Goal: Check status: Check status

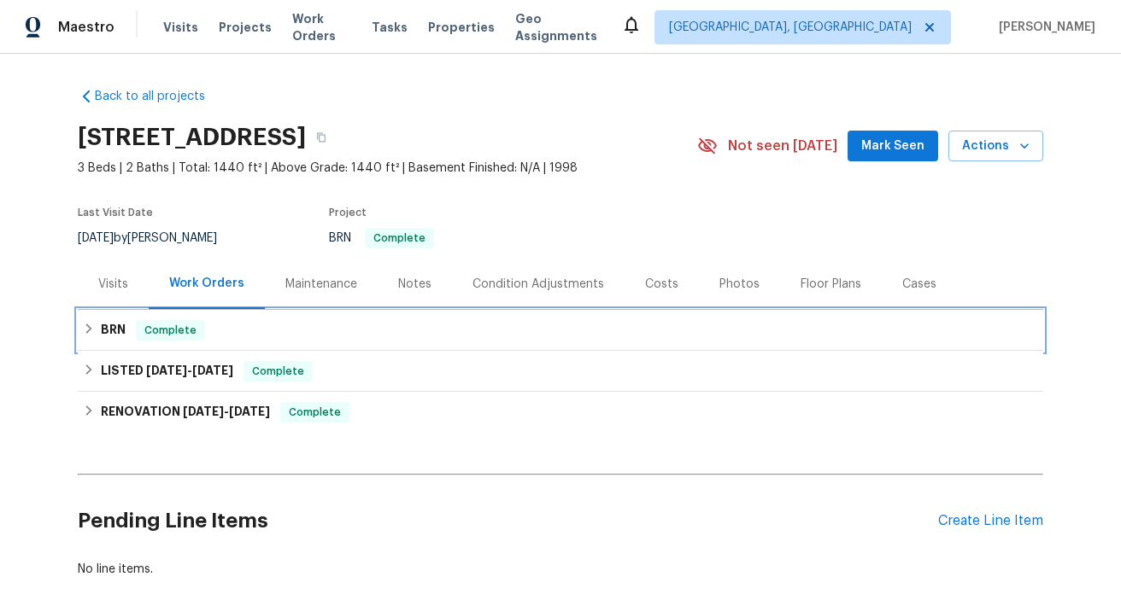
click at [118, 326] on h6 "BRN" at bounding box center [113, 330] width 25 height 21
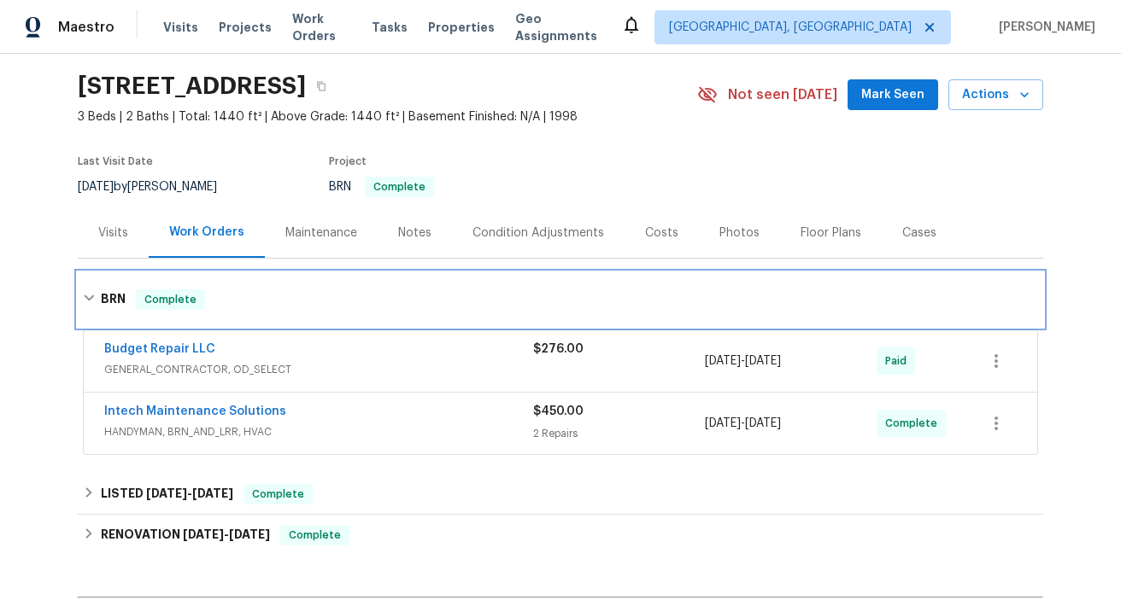
scroll to position [56, 0]
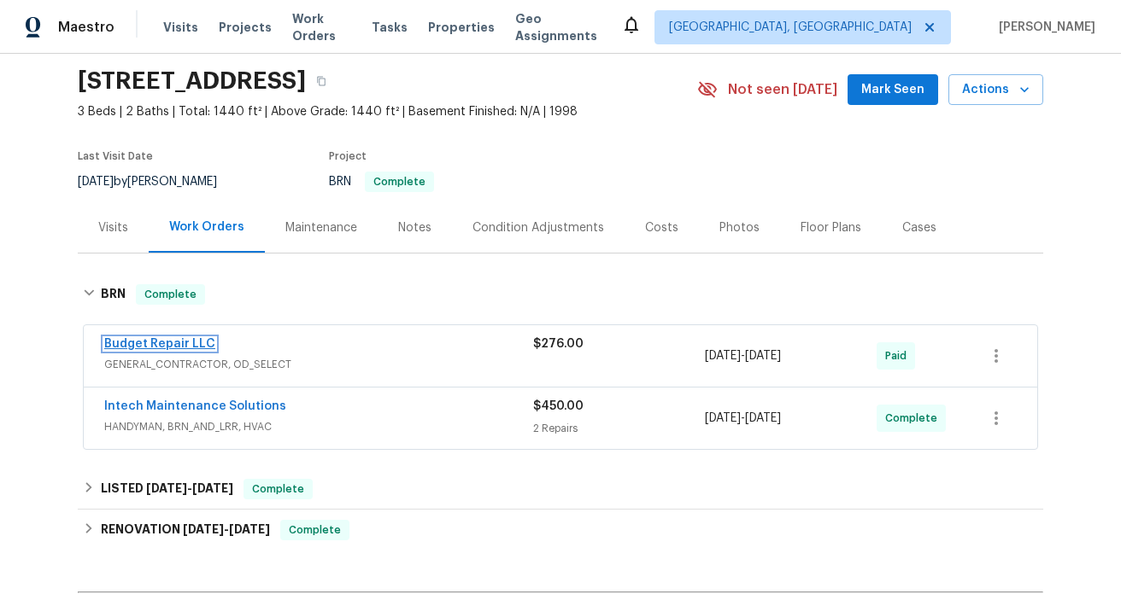
click at [190, 342] on link "Budget Repair LLC" at bounding box center [159, 344] width 111 height 12
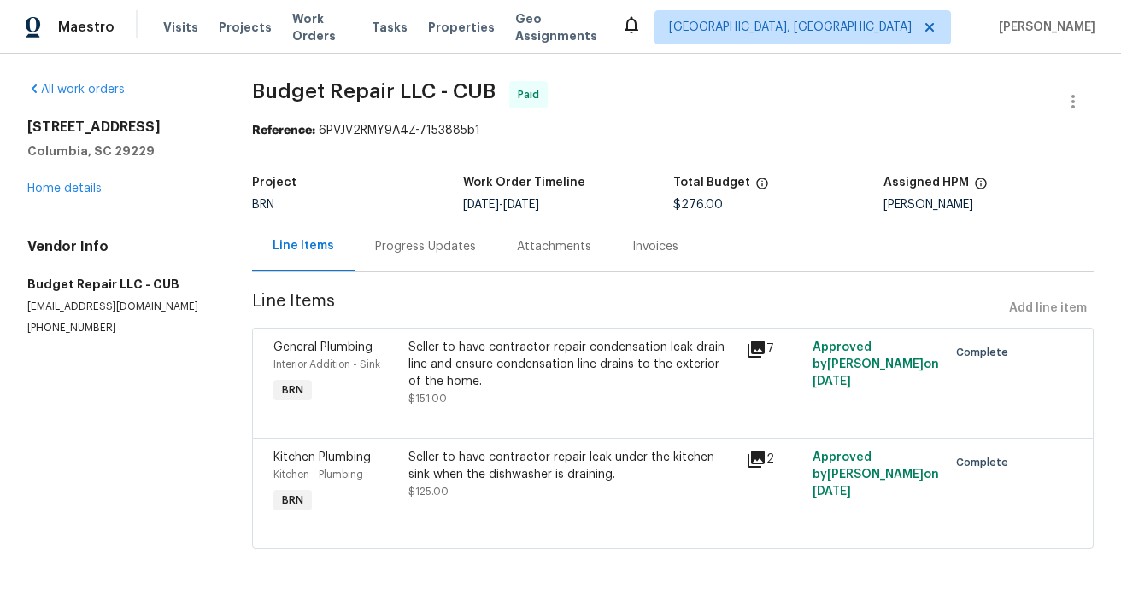
click at [632, 255] on div "Invoices" at bounding box center [655, 246] width 46 height 17
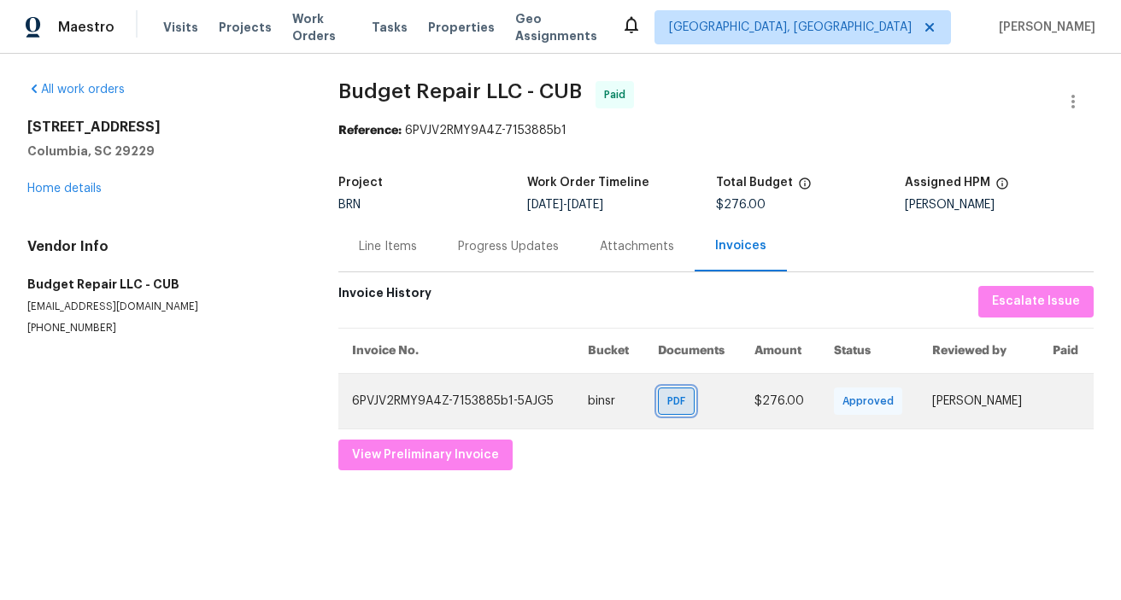
click at [667, 394] on span "PDF" at bounding box center [679, 401] width 25 height 17
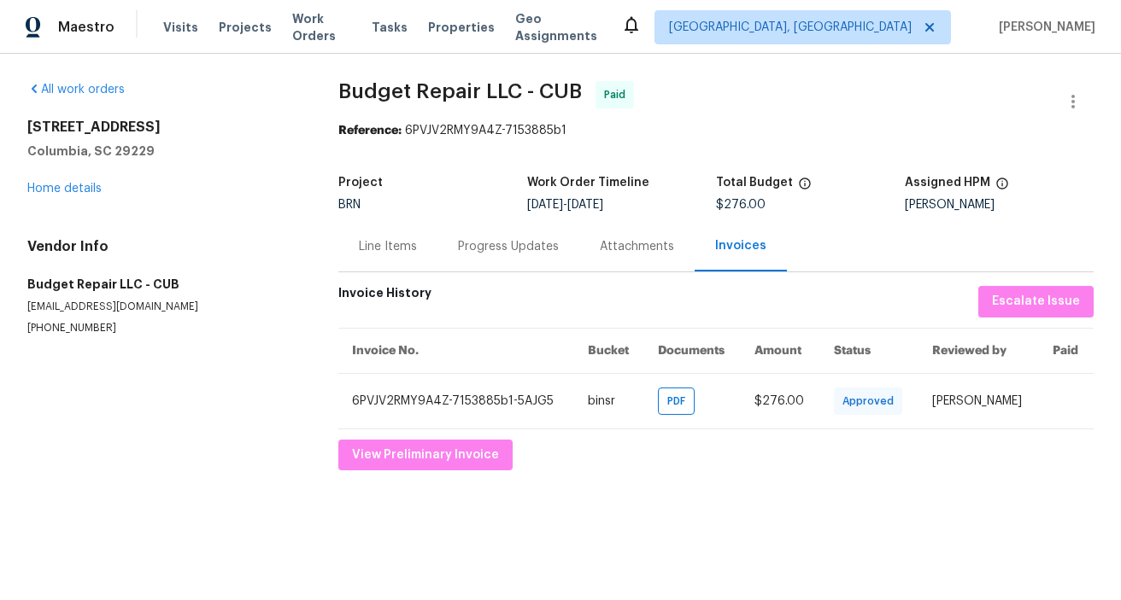
click at [81, 181] on div "[STREET_ADDRESS] Home details" at bounding box center [162, 158] width 270 height 79
click at [74, 193] on link "Home details" at bounding box center [64, 189] width 74 height 12
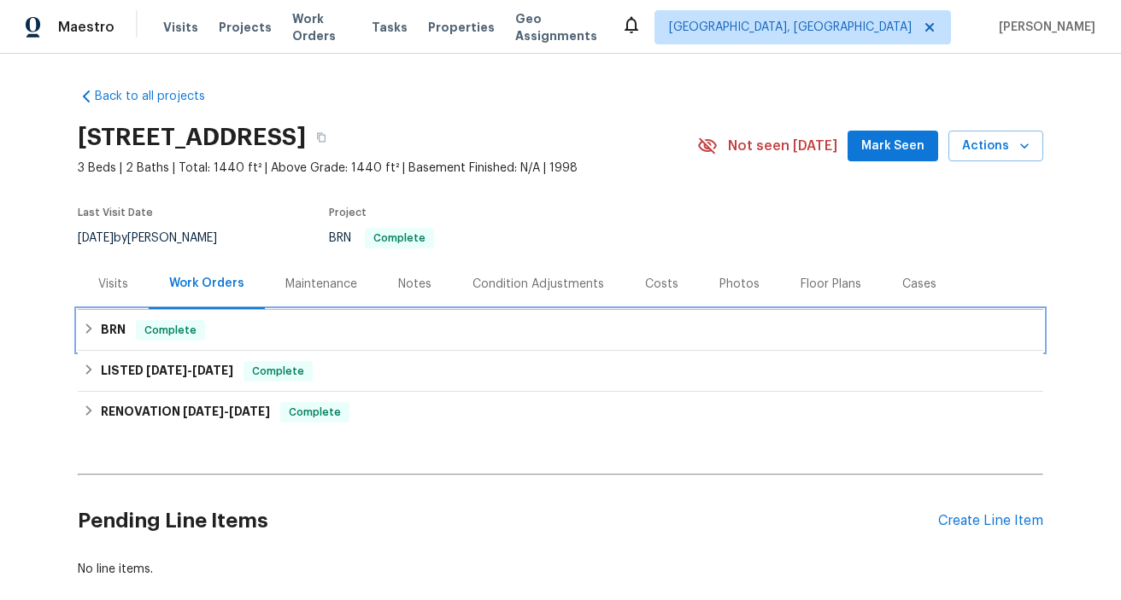
click at [113, 330] on h6 "BRN" at bounding box center [113, 330] width 25 height 21
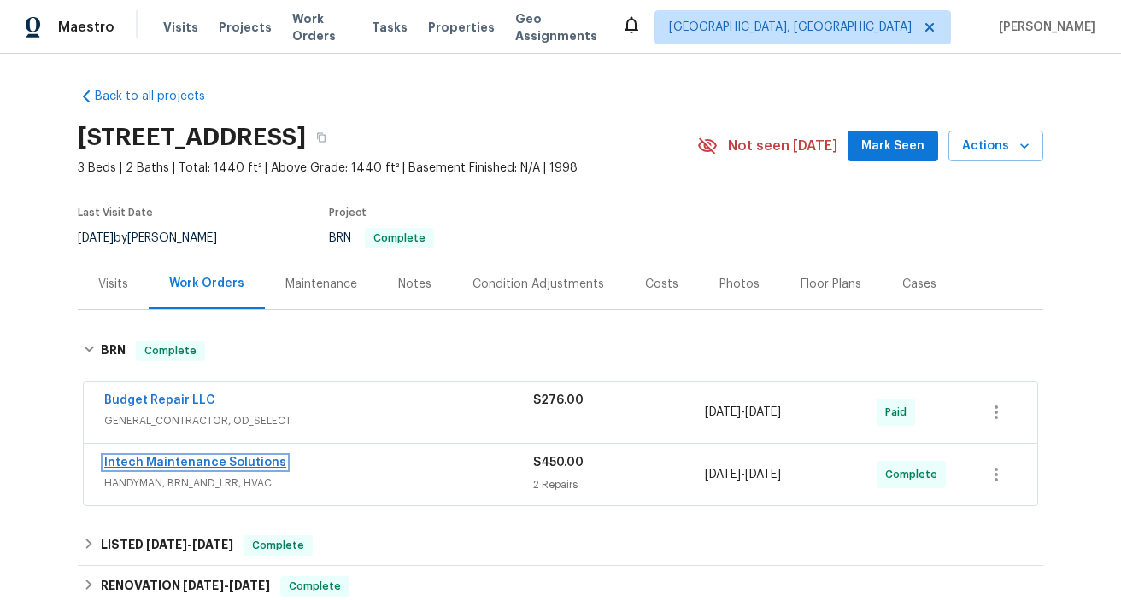
click at [155, 457] on link "Intech Maintenance Solutions" at bounding box center [195, 463] width 182 height 12
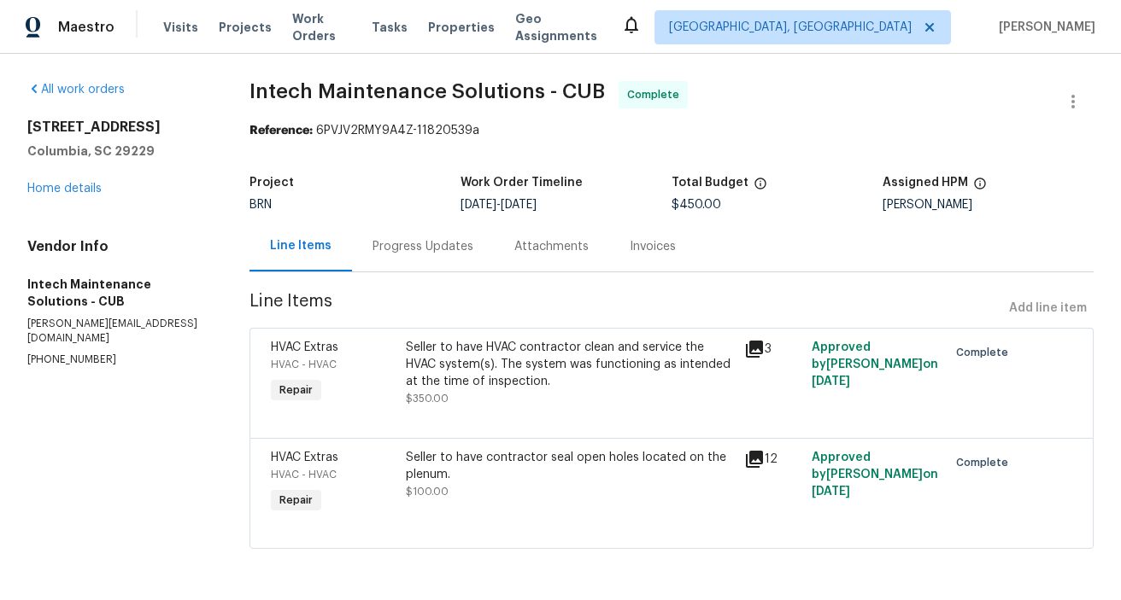
click at [647, 252] on div "Invoices" at bounding box center [653, 246] width 46 height 17
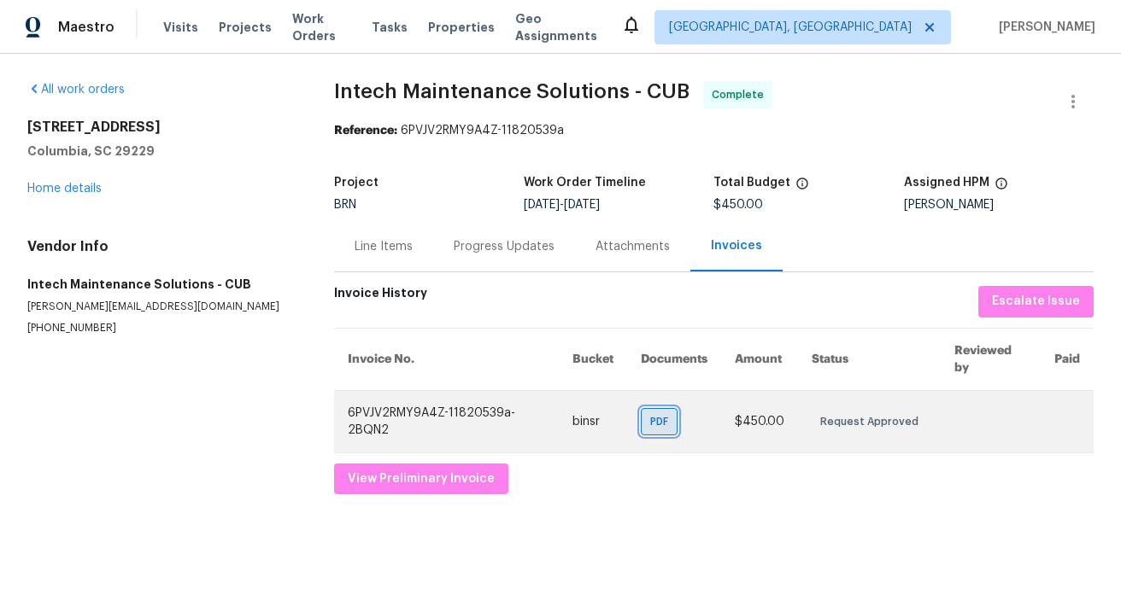
click at [667, 426] on span "PDF" at bounding box center [662, 421] width 25 height 17
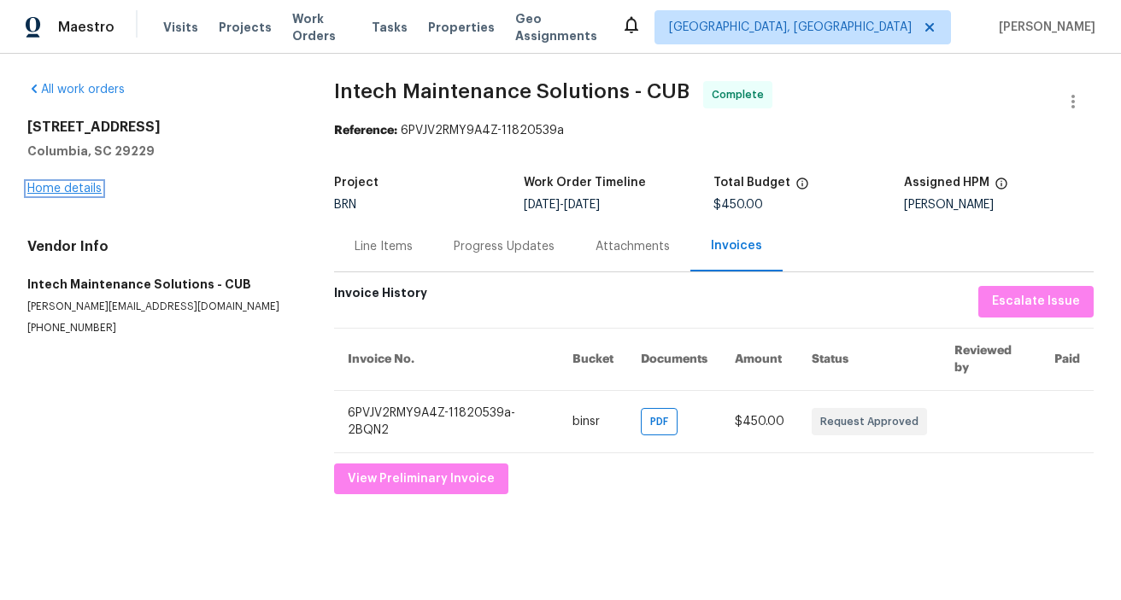
click at [77, 192] on link "Home details" at bounding box center [64, 189] width 74 height 12
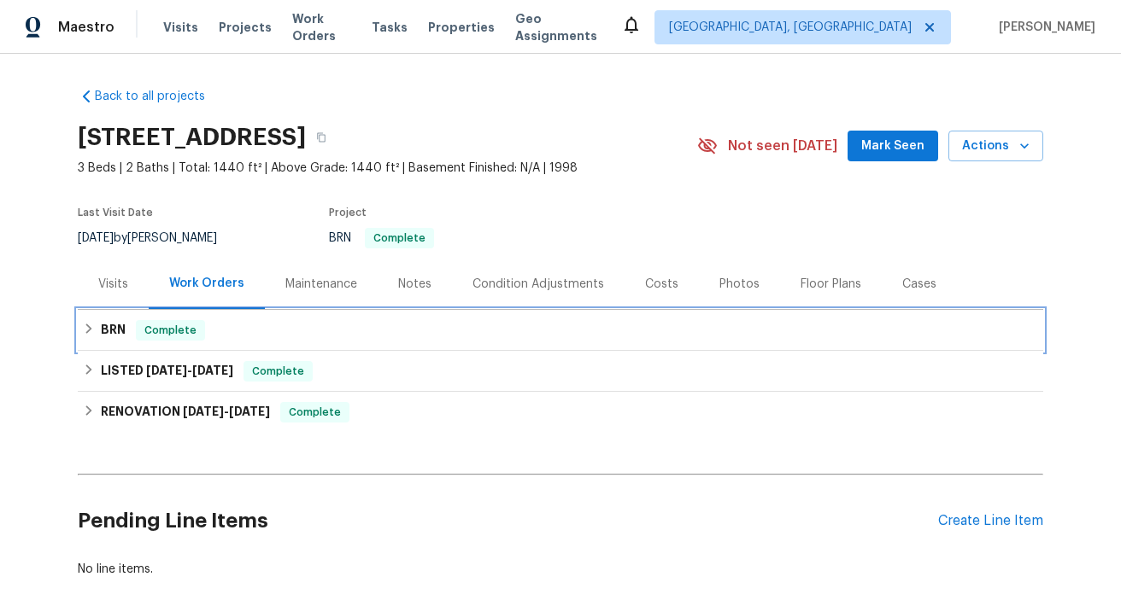
click at [120, 331] on h6 "BRN" at bounding box center [113, 330] width 25 height 21
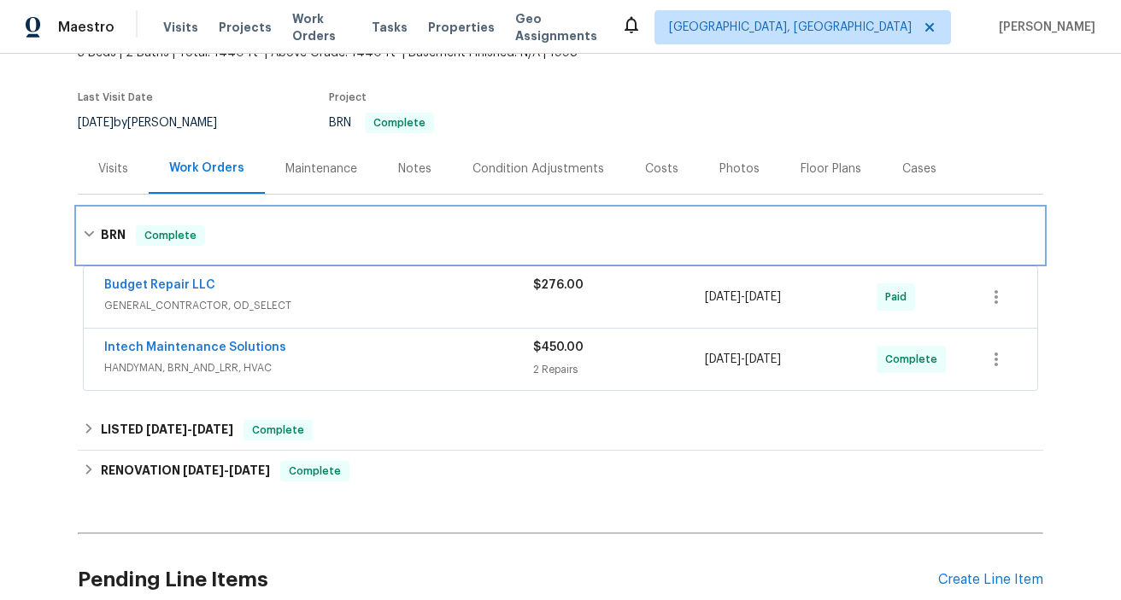
scroll to position [126, 0]
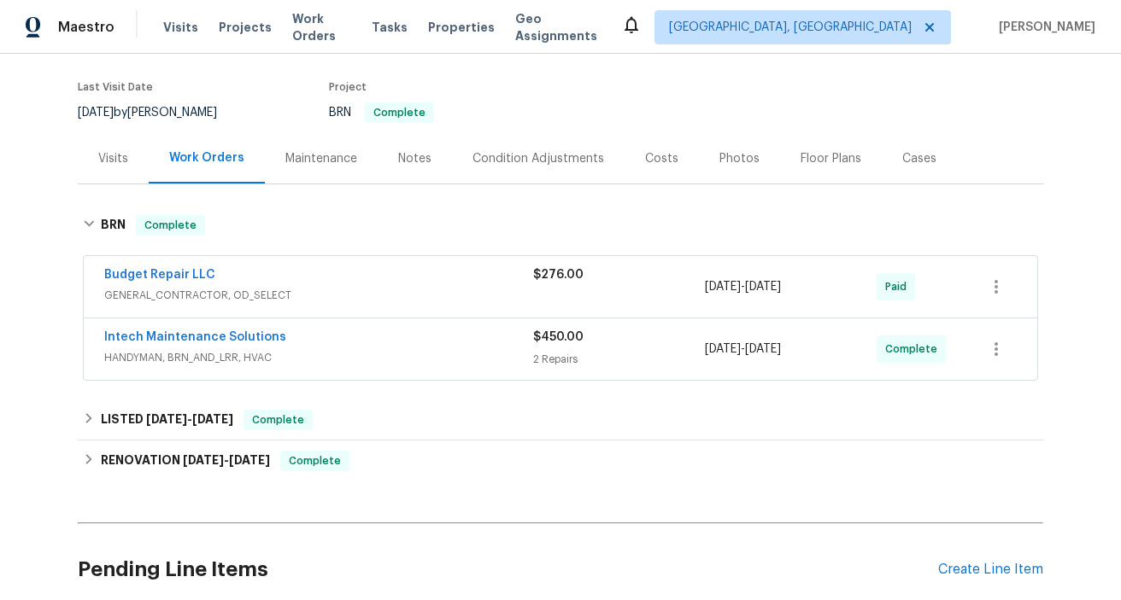
click at [566, 278] on span "$276.00" at bounding box center [558, 275] width 50 height 12
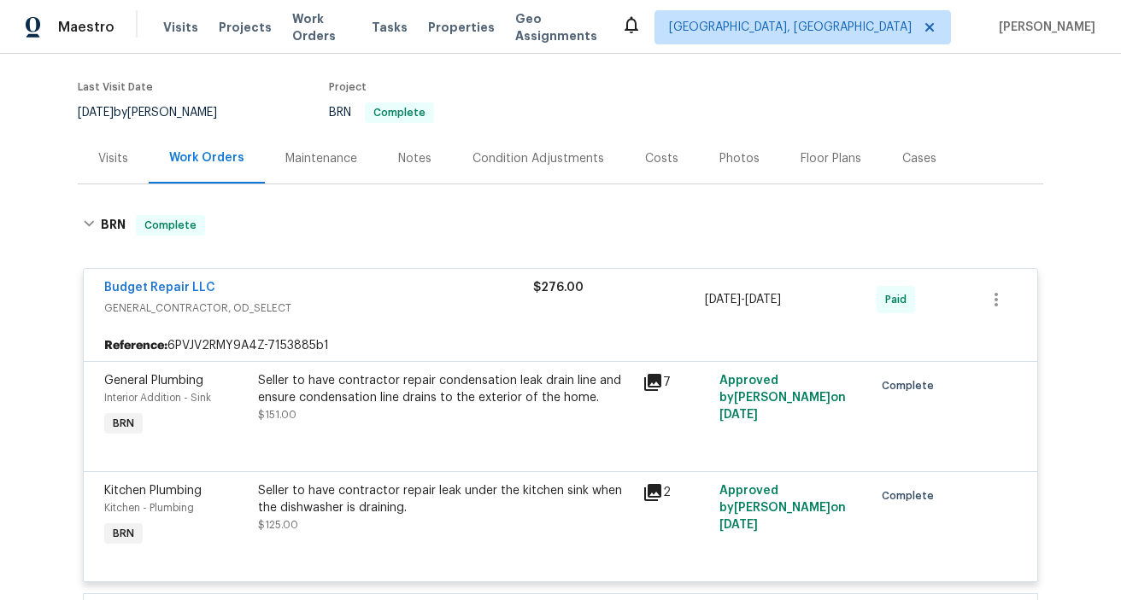
click at [654, 384] on icon at bounding box center [652, 382] width 21 height 21
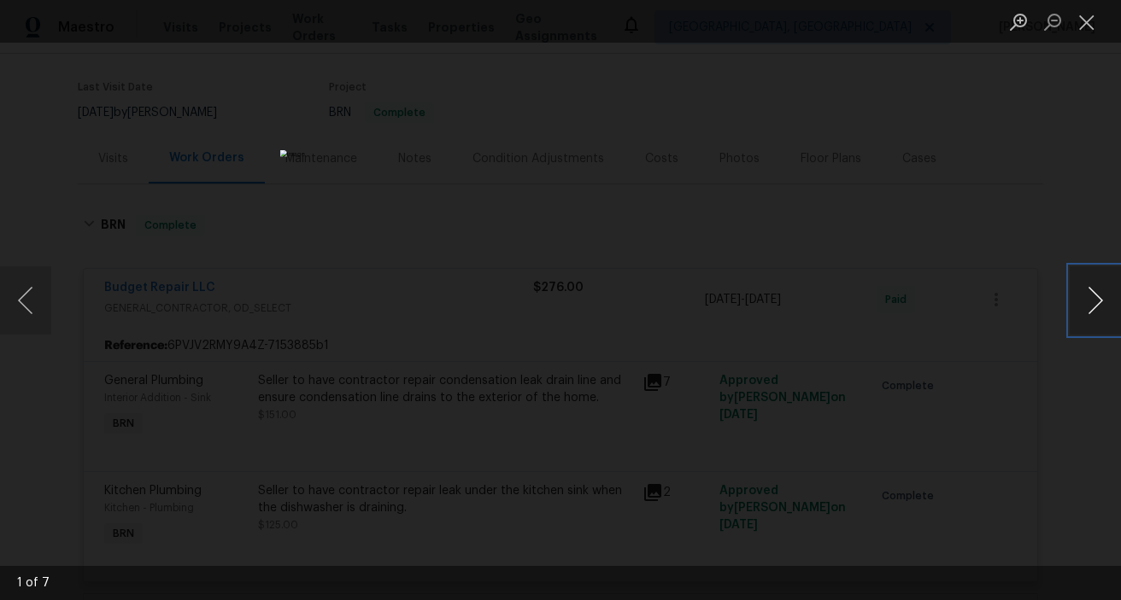
click at [1082, 308] on button "Next image" at bounding box center [1094, 301] width 51 height 68
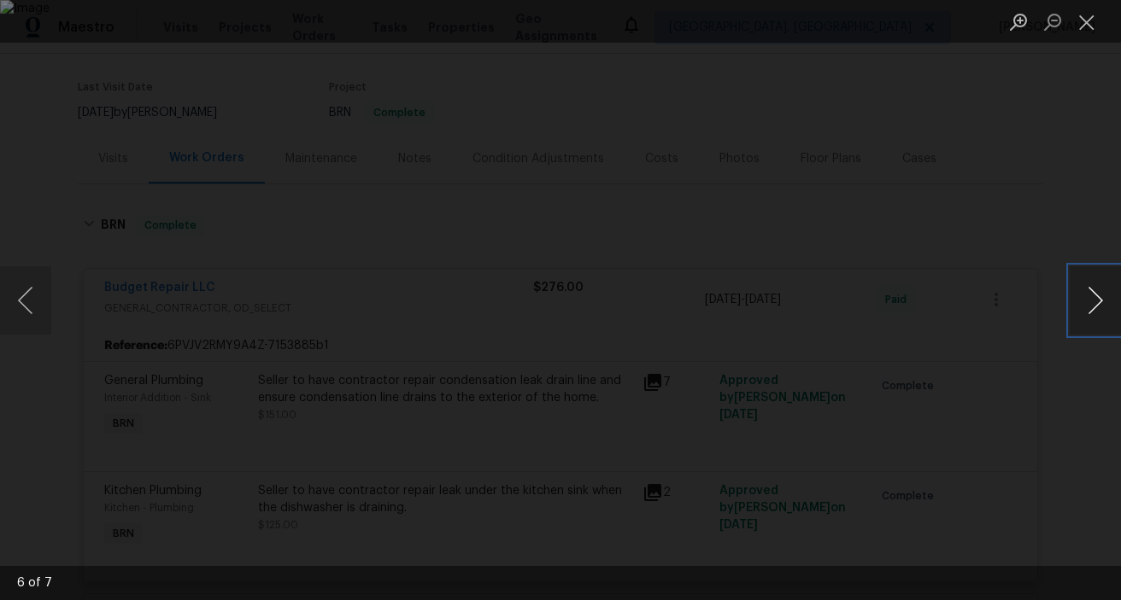
click at [1082, 308] on button "Next image" at bounding box center [1094, 301] width 51 height 68
click at [1083, 308] on button "Next image" at bounding box center [1094, 301] width 51 height 68
click at [1083, 309] on button "Next image" at bounding box center [1094, 301] width 51 height 68
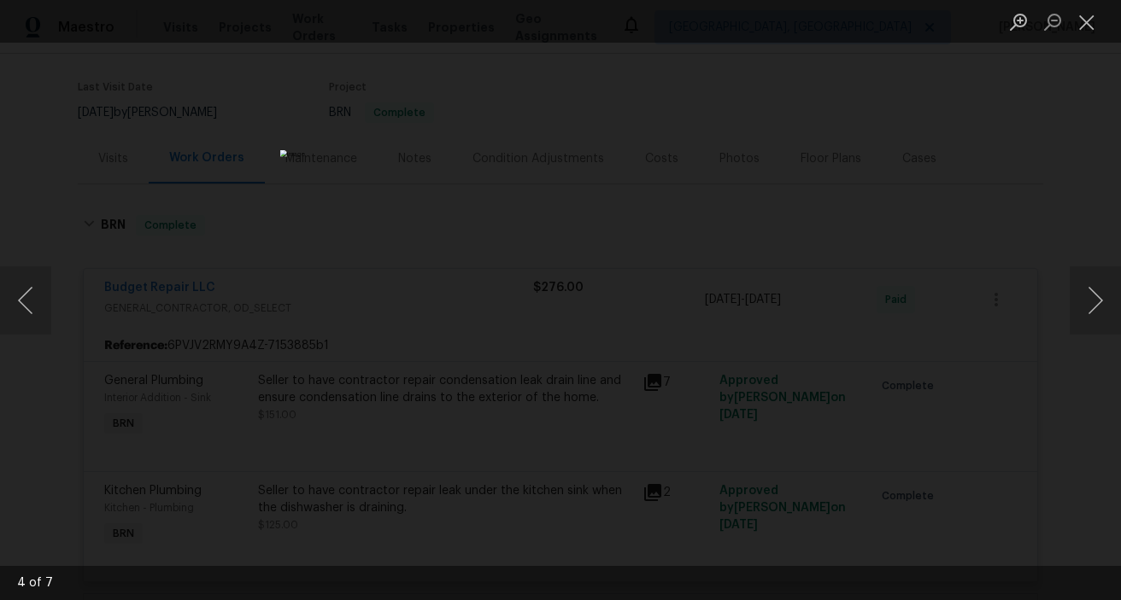
click at [965, 346] on div "Lightbox" at bounding box center [560, 300] width 1121 height 600
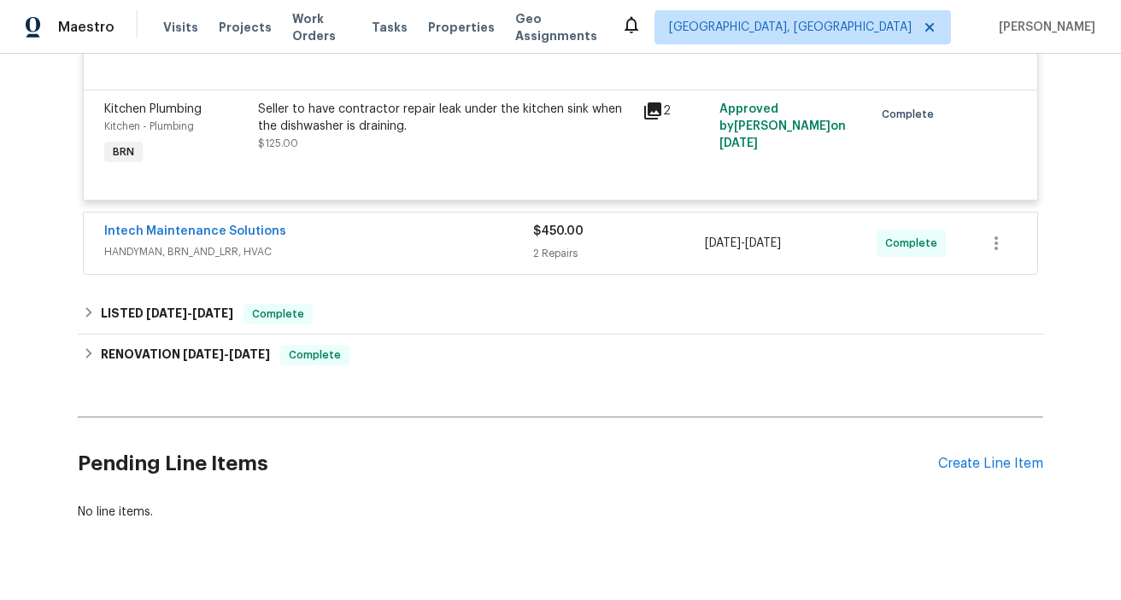
scroll to position [0, 0]
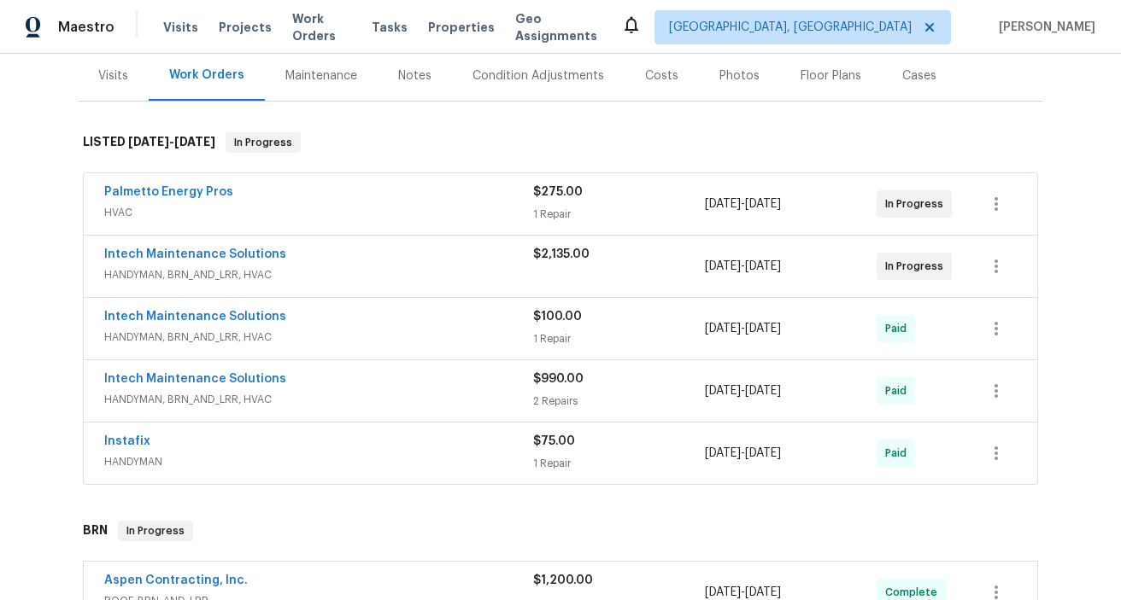
scroll to position [217, 0]
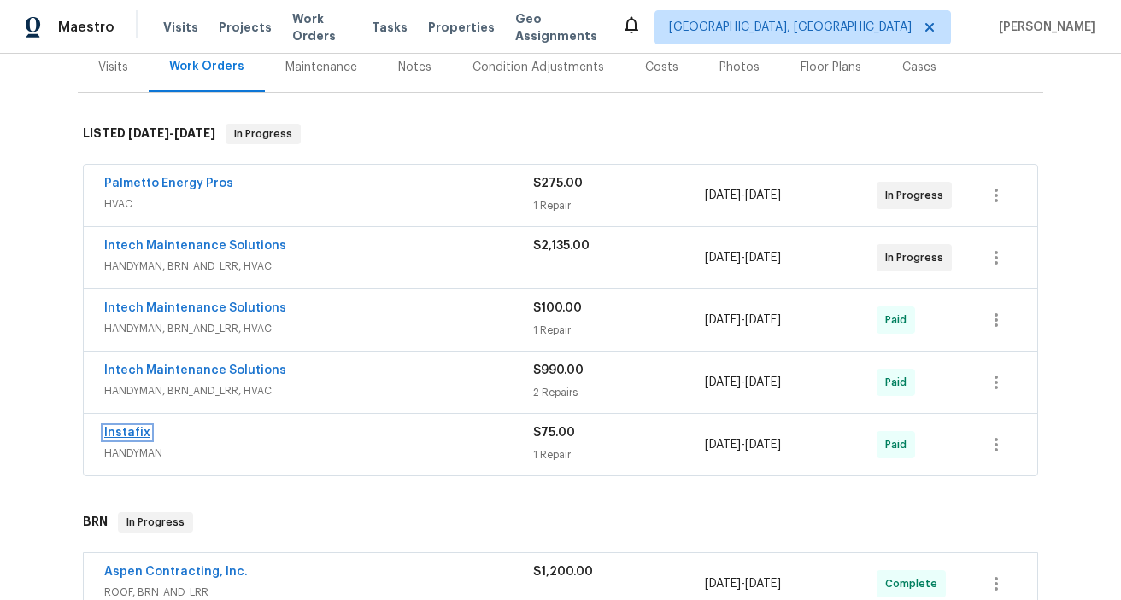
click at [138, 431] on link "Instafix" at bounding box center [127, 433] width 46 height 12
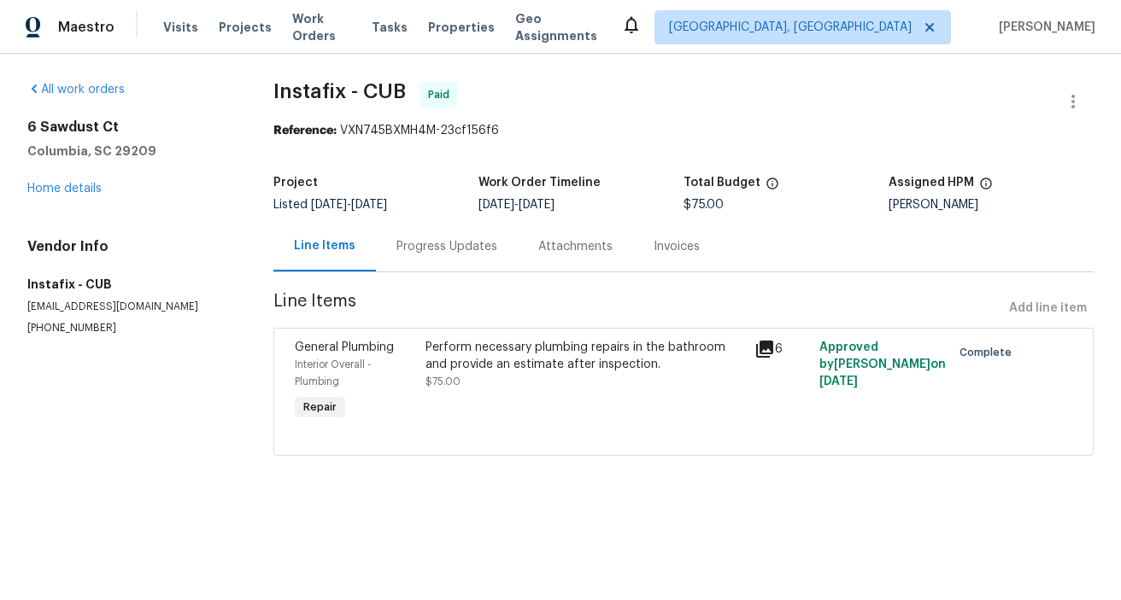
click at [653, 246] on div "Invoices" at bounding box center [676, 246] width 46 height 17
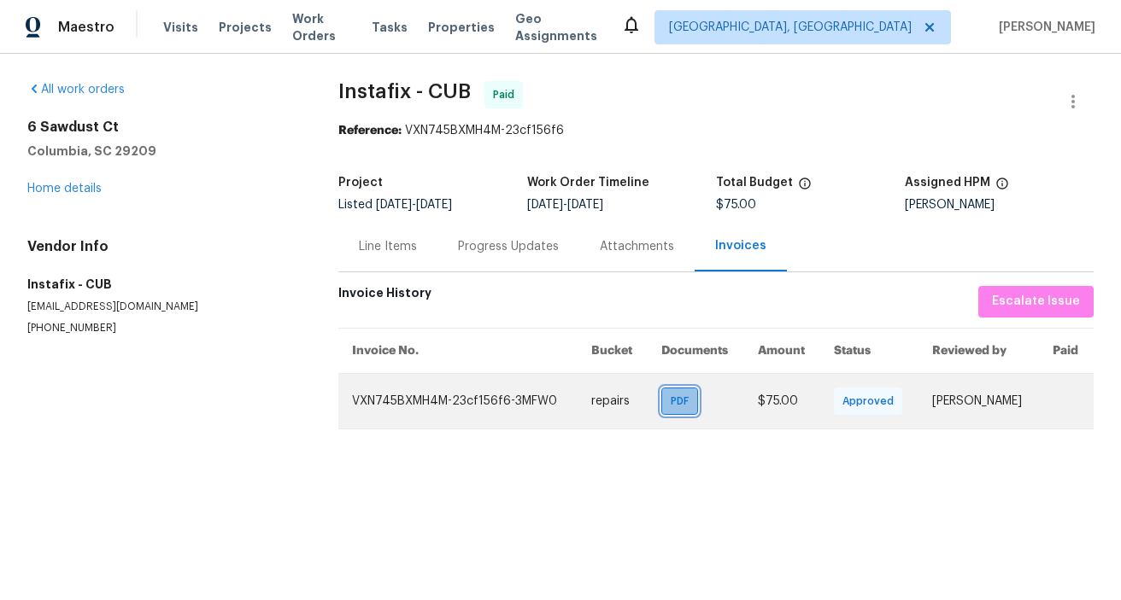
click at [675, 410] on span "PDF" at bounding box center [683, 401] width 25 height 17
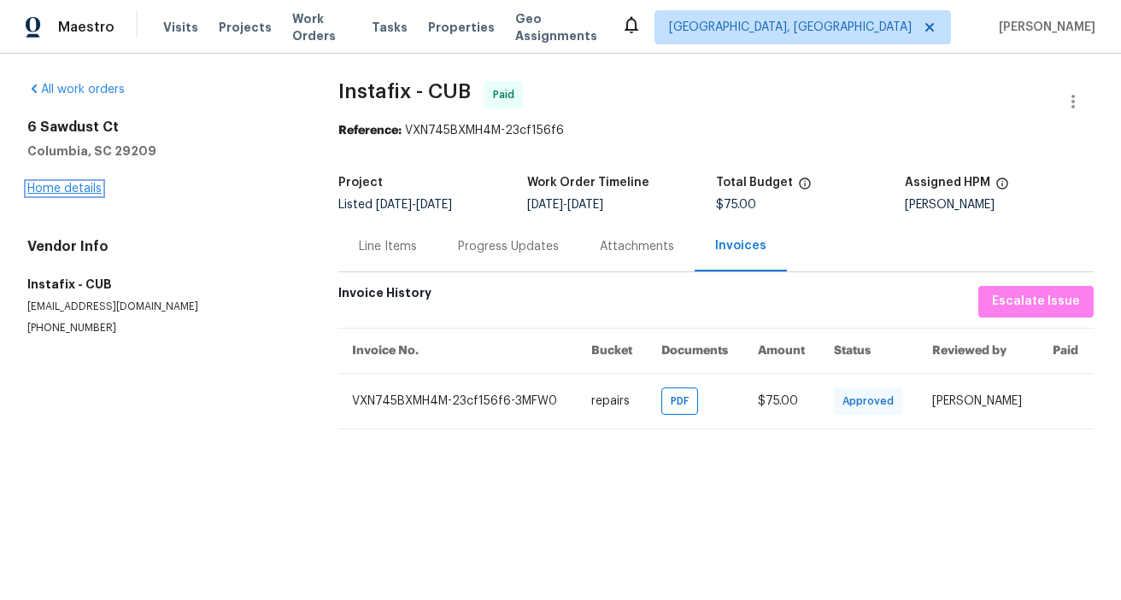
click at [82, 187] on link "Home details" at bounding box center [64, 189] width 74 height 12
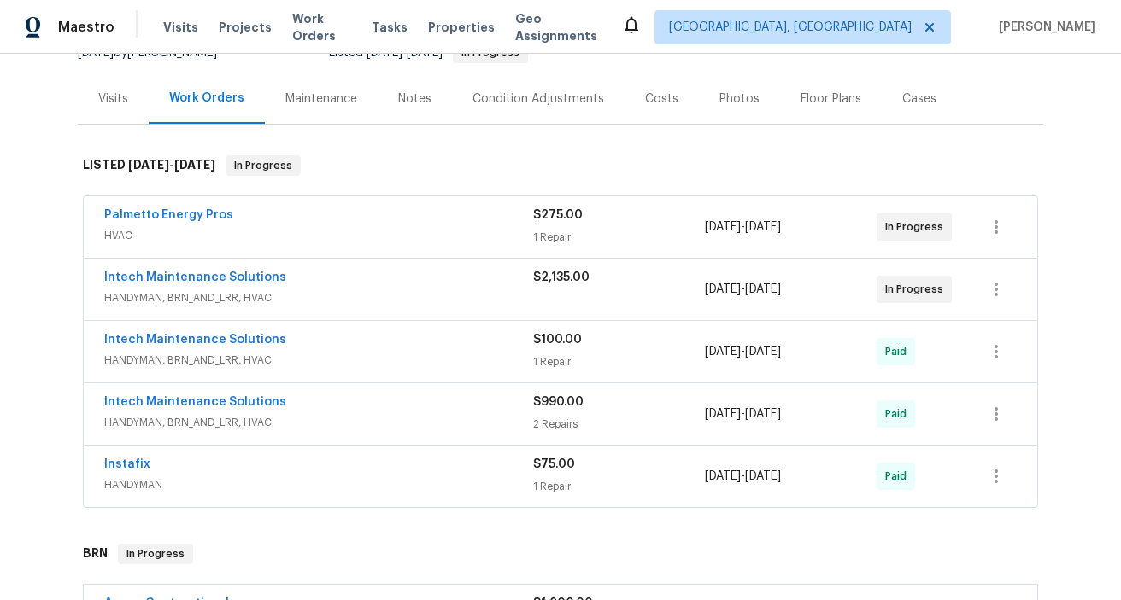
scroll to position [188, 0]
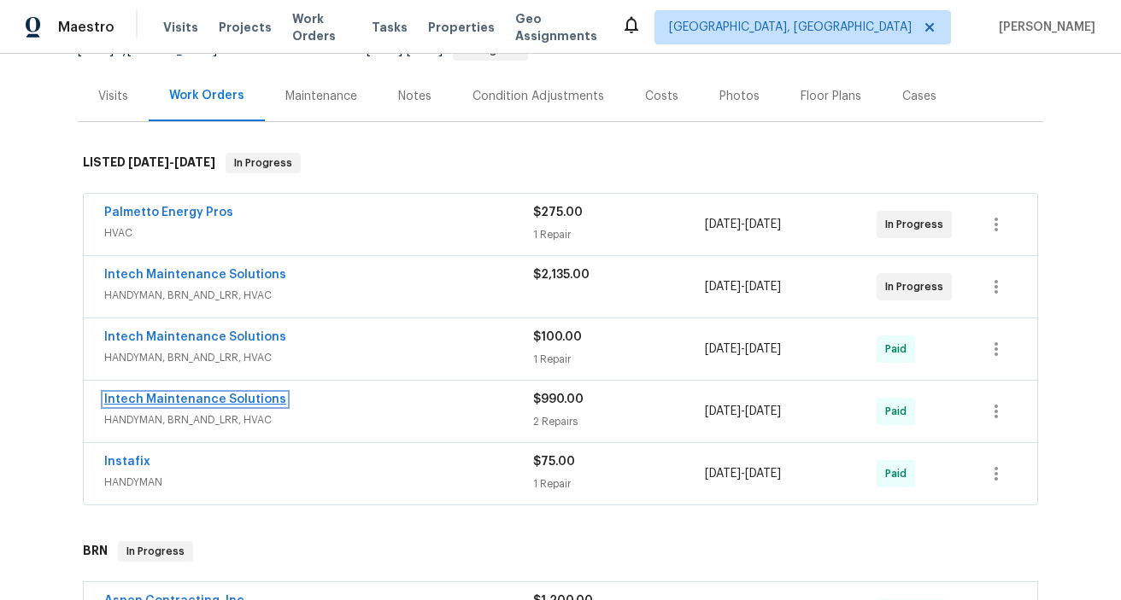
click at [243, 401] on link "Intech Maintenance Solutions" at bounding box center [195, 400] width 182 height 12
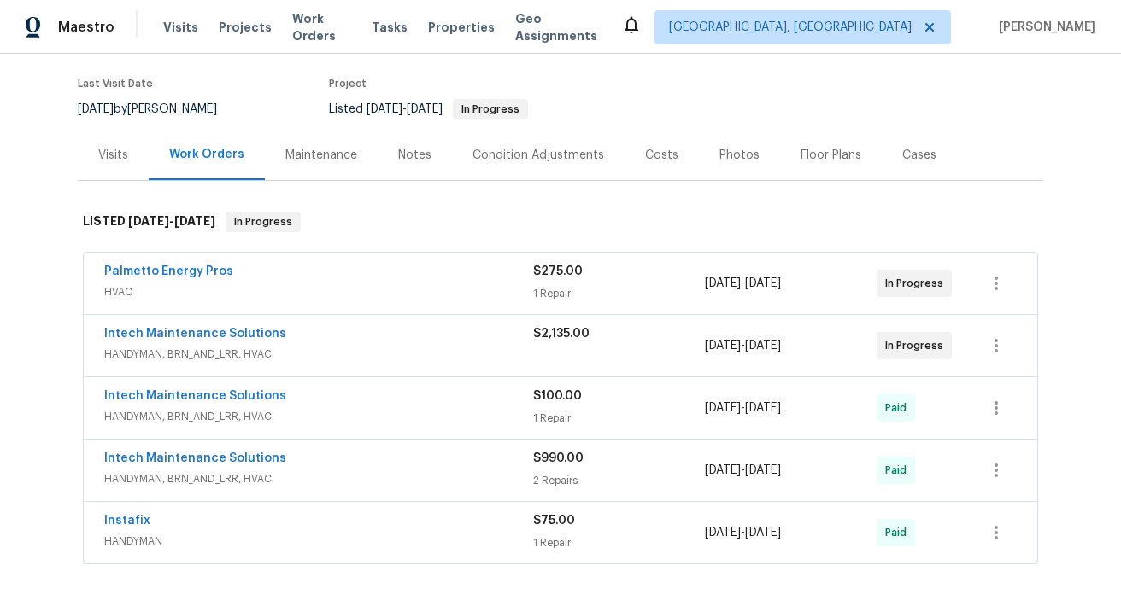
scroll to position [135, 0]
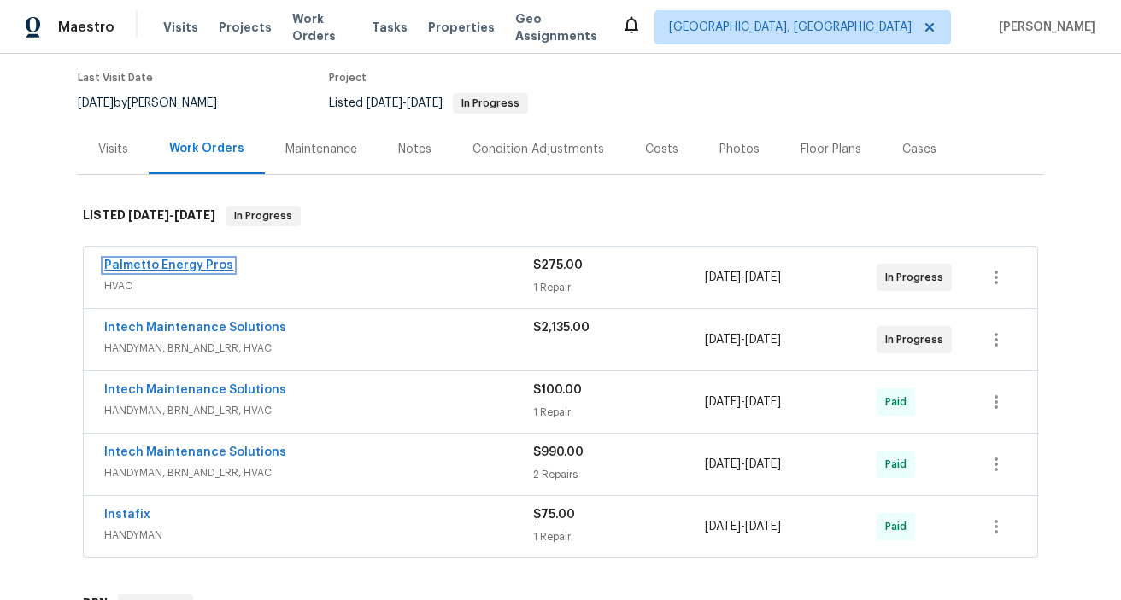
click at [183, 265] on link "Palmetto Energy Pros" at bounding box center [168, 266] width 129 height 12
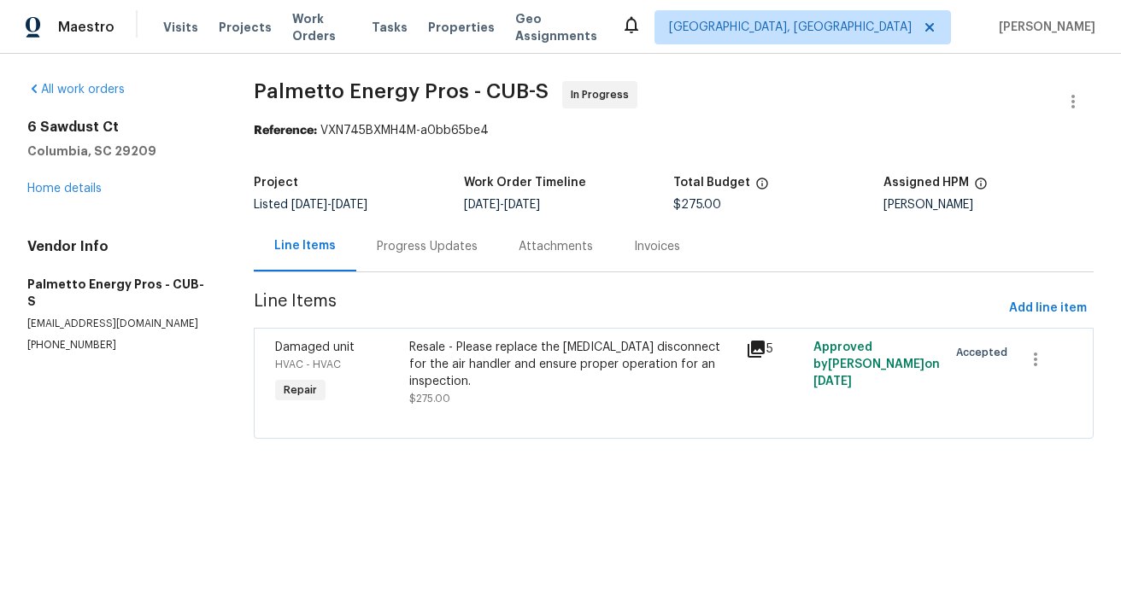
click at [760, 354] on icon at bounding box center [755, 349] width 17 height 17
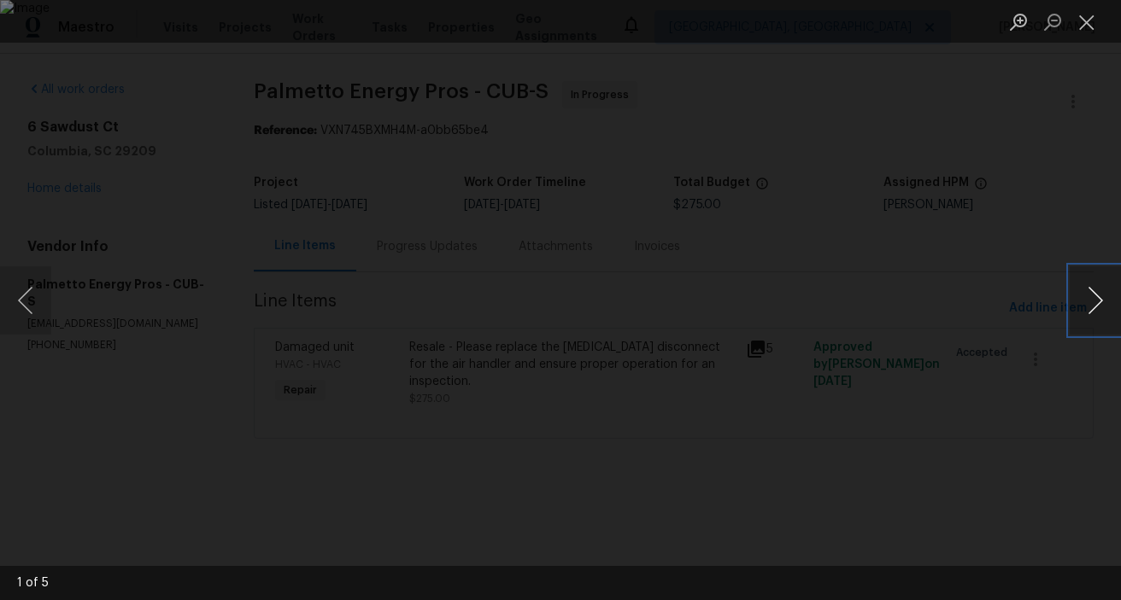
click at [1096, 299] on button "Next image" at bounding box center [1094, 301] width 51 height 68
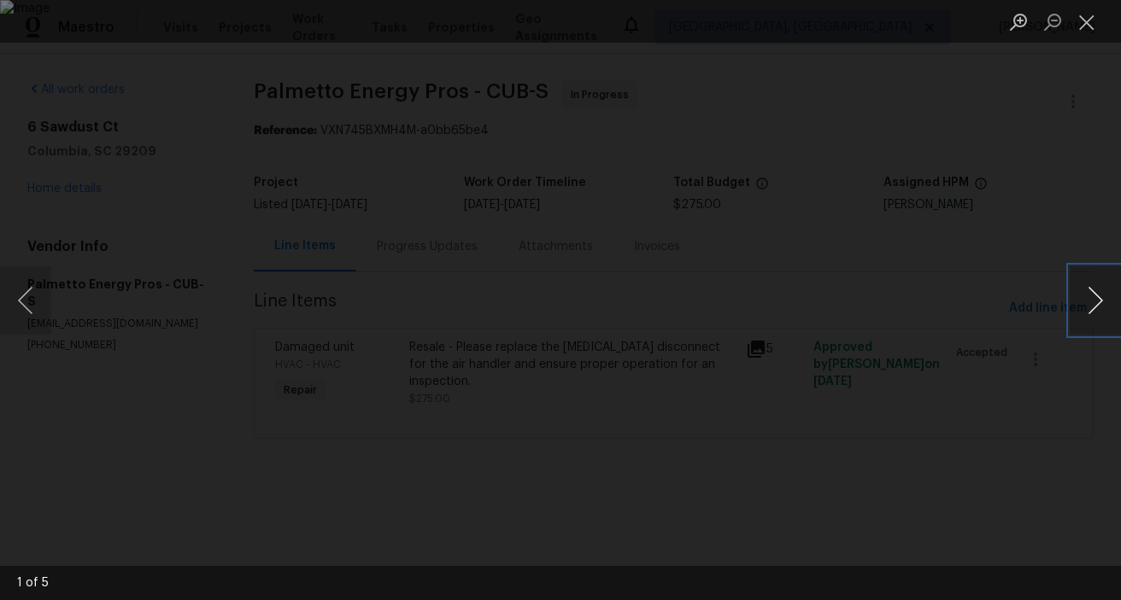
click at [1096, 299] on button "Next image" at bounding box center [1094, 301] width 51 height 68
click at [1081, 315] on button "Next image" at bounding box center [1094, 301] width 51 height 68
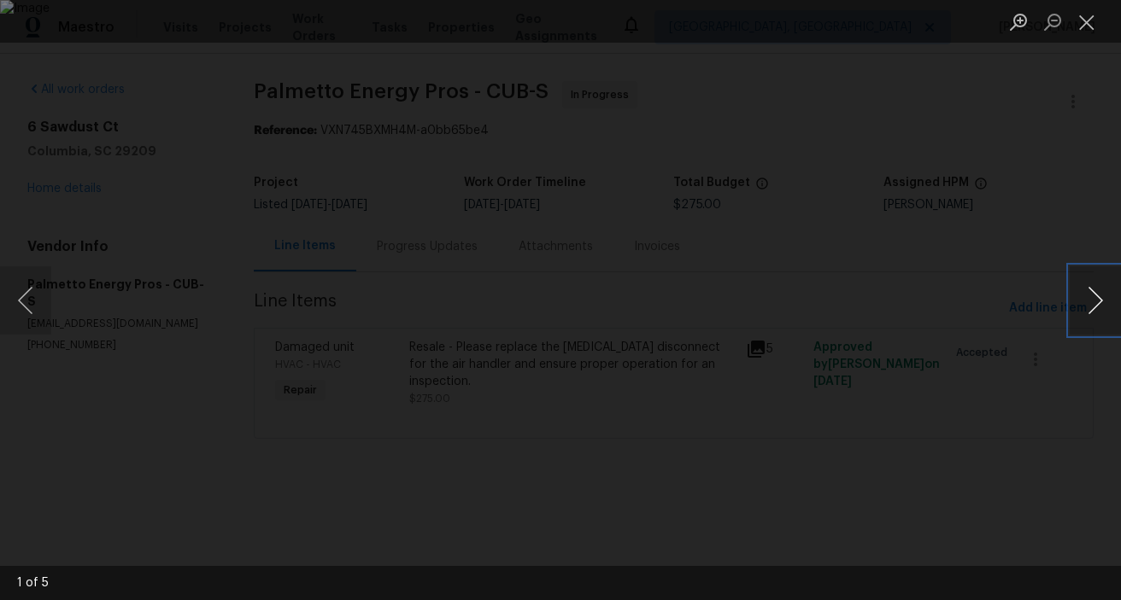
click at [1081, 315] on button "Next image" at bounding box center [1094, 301] width 51 height 68
click at [897, 379] on div "Lightbox" at bounding box center [560, 300] width 1121 height 600
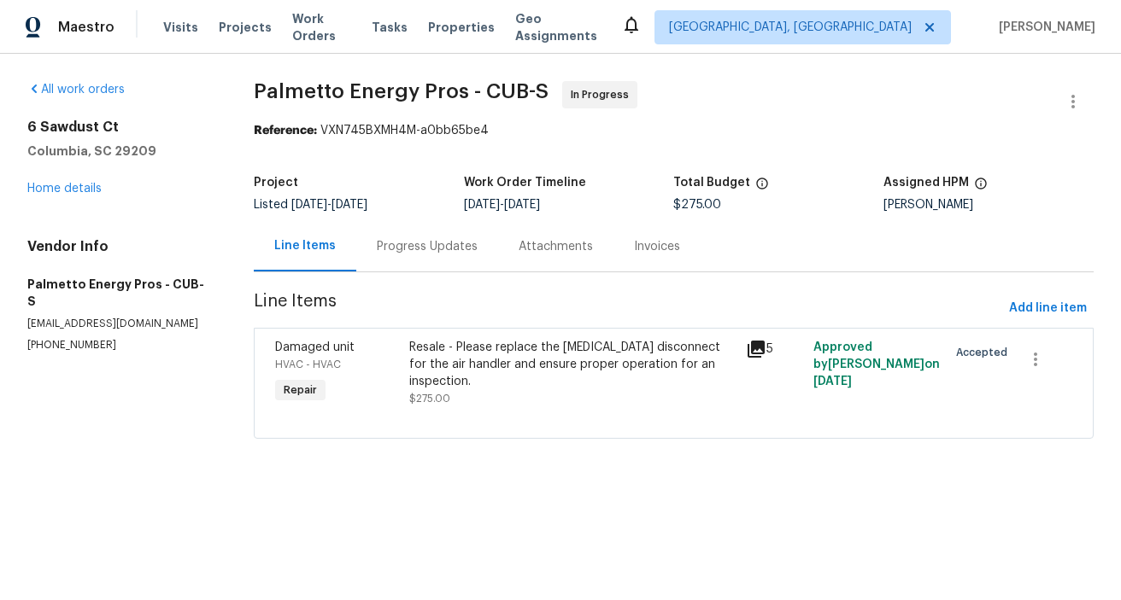
click at [421, 246] on div "Progress Updates" at bounding box center [427, 246] width 101 height 17
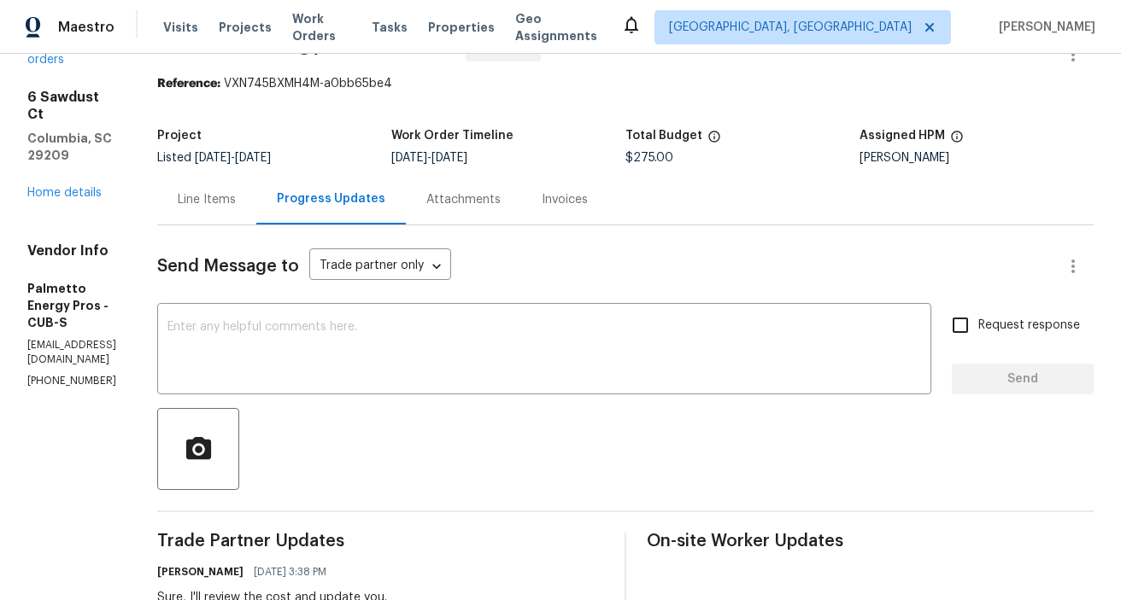
scroll to position [41, 0]
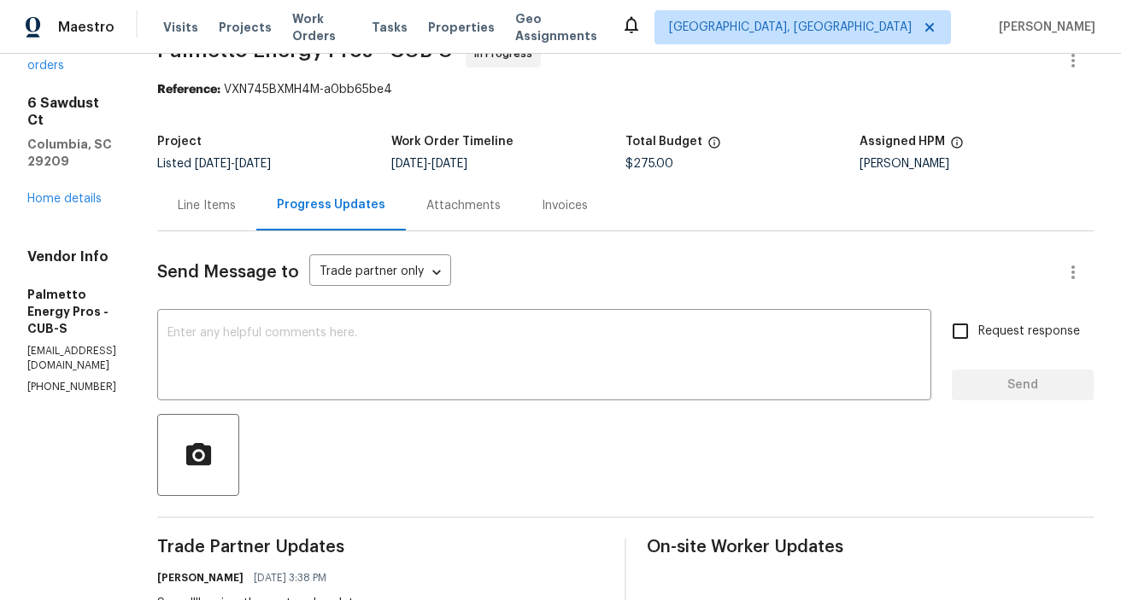
click at [501, 214] on div "Attachments" at bounding box center [463, 205] width 74 height 17
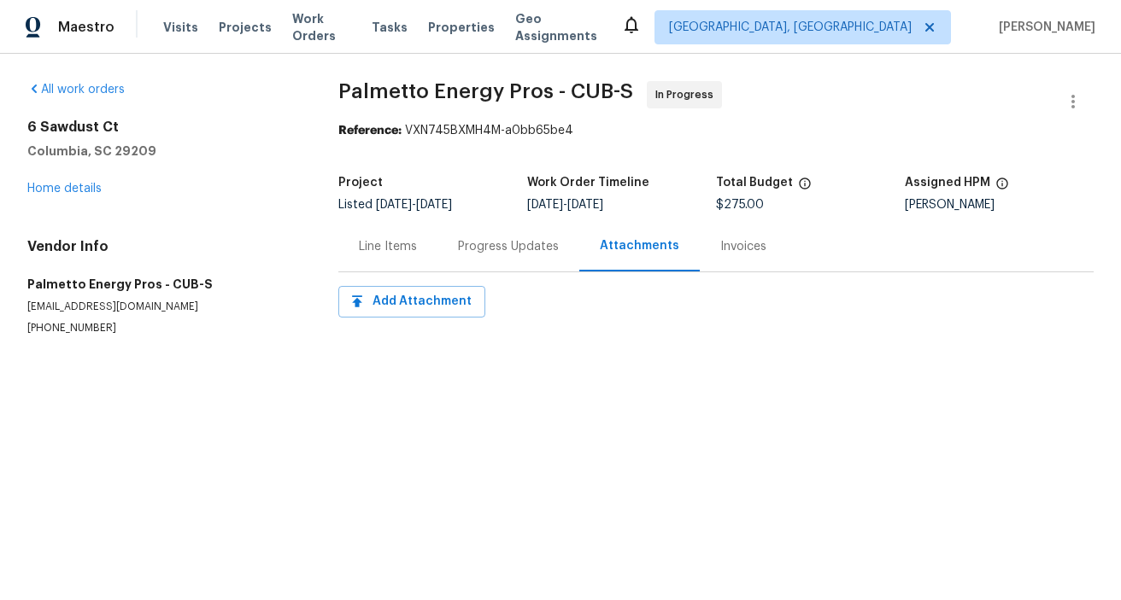
click at [529, 257] on div "Progress Updates" at bounding box center [508, 246] width 142 height 50
